Goal: Ask a question

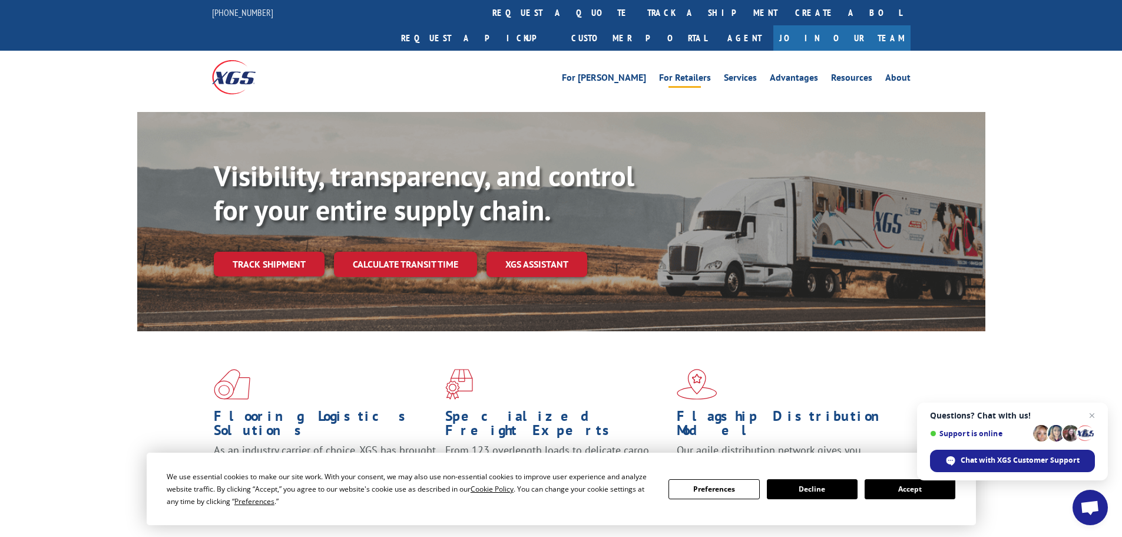
click at [689, 73] on link "For Retailers" at bounding box center [685, 79] width 52 height 13
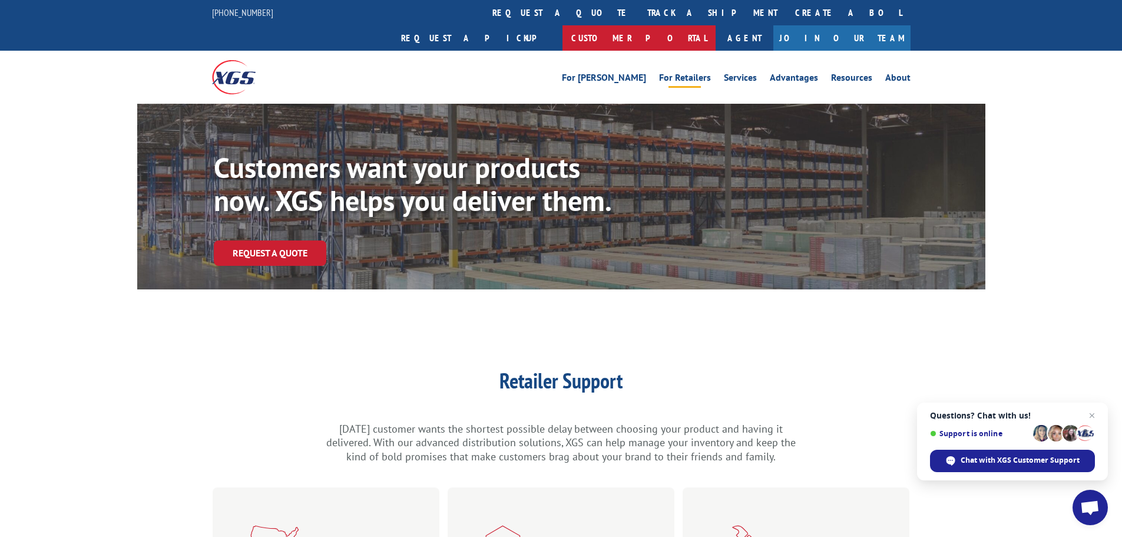
click at [716, 25] on link "Customer Portal" at bounding box center [639, 37] width 153 height 25
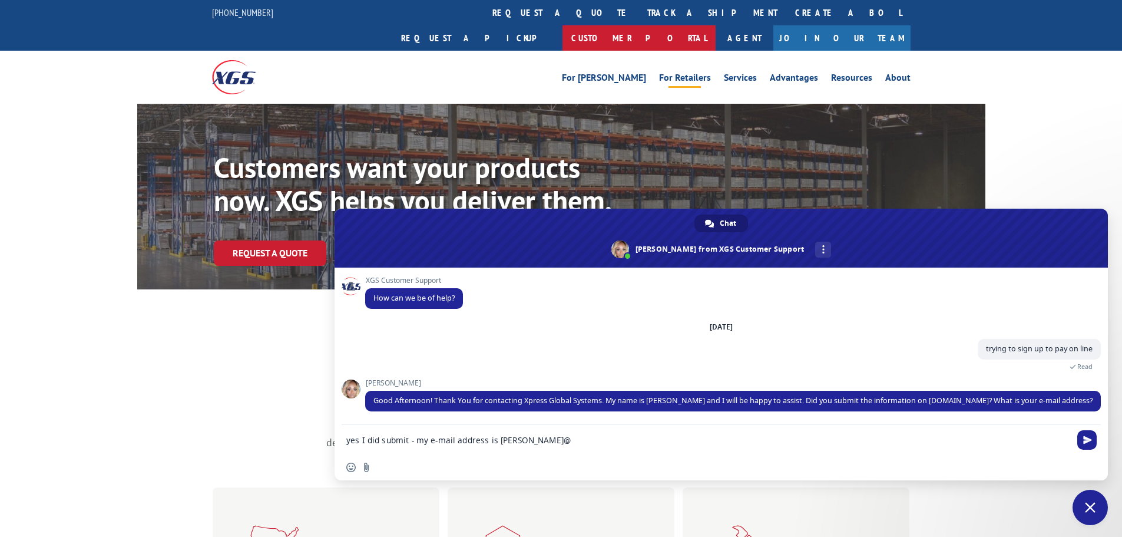
type textarea "yes I did submit - my e-mail address is [PERSON_NAME][EMAIL_ADDRESS][DOMAIN_NAM…"
